Goal: Find specific page/section: Find specific page/section

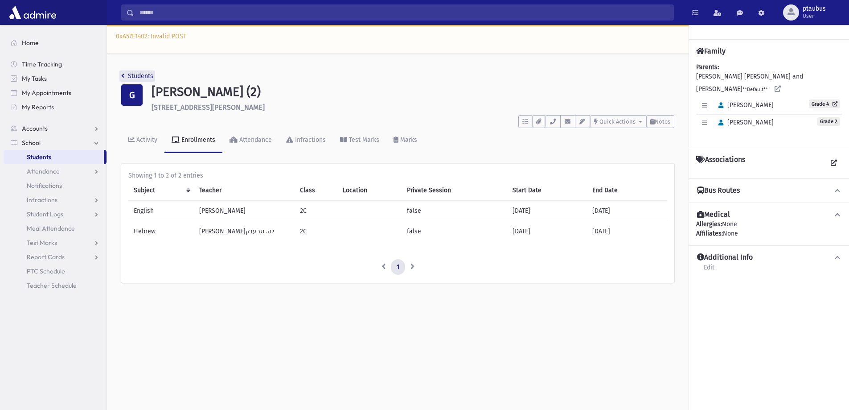
click at [131, 74] on link "Students" at bounding box center [137, 76] width 32 height 8
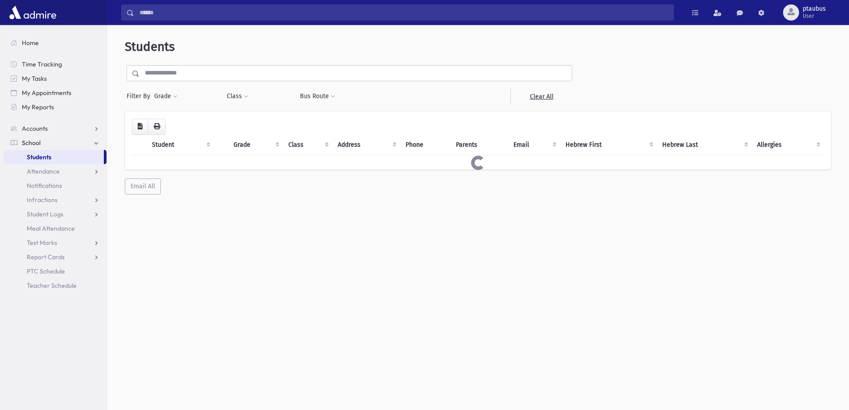
drag, startPoint x: 0, startPoint y: 0, endPoint x: 213, endPoint y: 72, distance: 224.5
click at [213, 72] on input "text" at bounding box center [355, 73] width 432 height 16
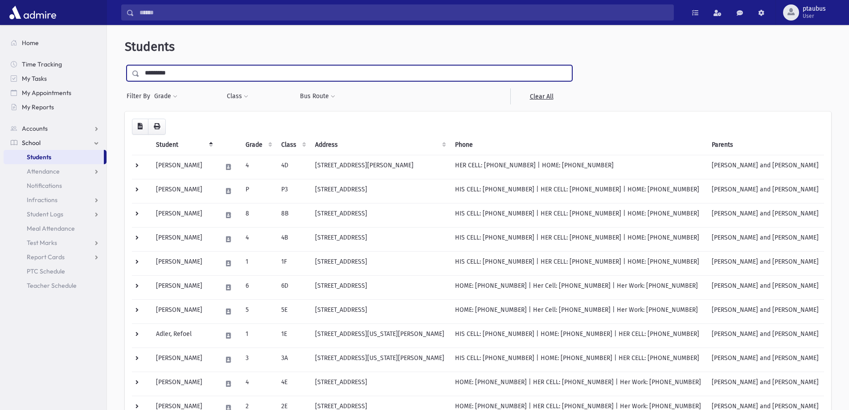
type input "*********"
click at [125, 65] on input "submit" at bounding box center [137, 71] width 25 height 12
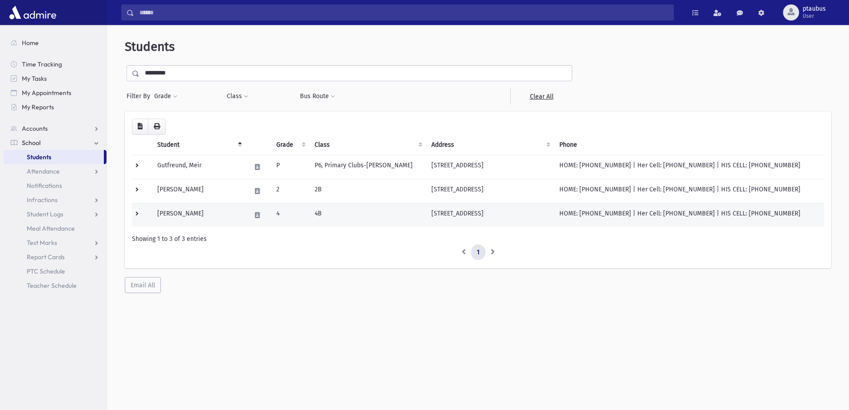
click at [348, 213] on td "4B" at bounding box center [367, 215] width 117 height 24
